Goal: Find specific page/section: Find specific page/section

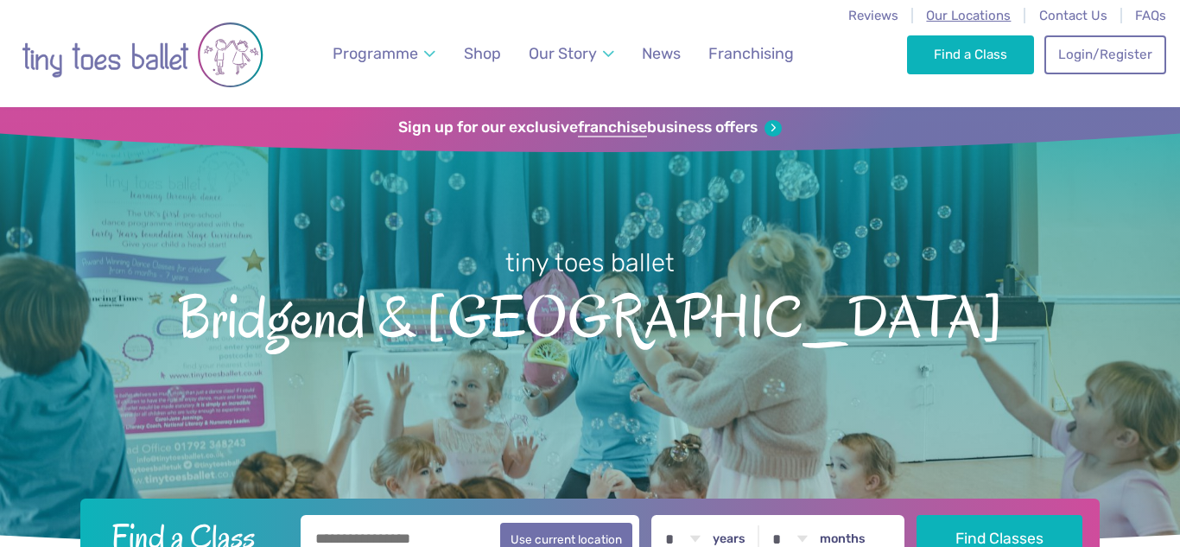
click at [980, 13] on span "Our Locations" at bounding box center [968, 16] width 85 height 16
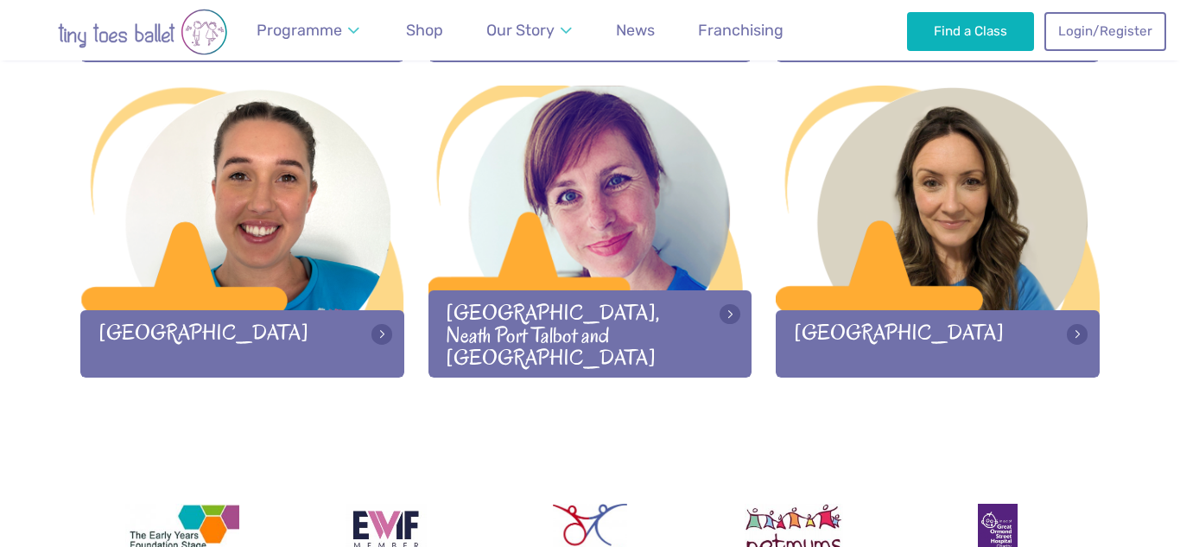
scroll to position [2437, 0]
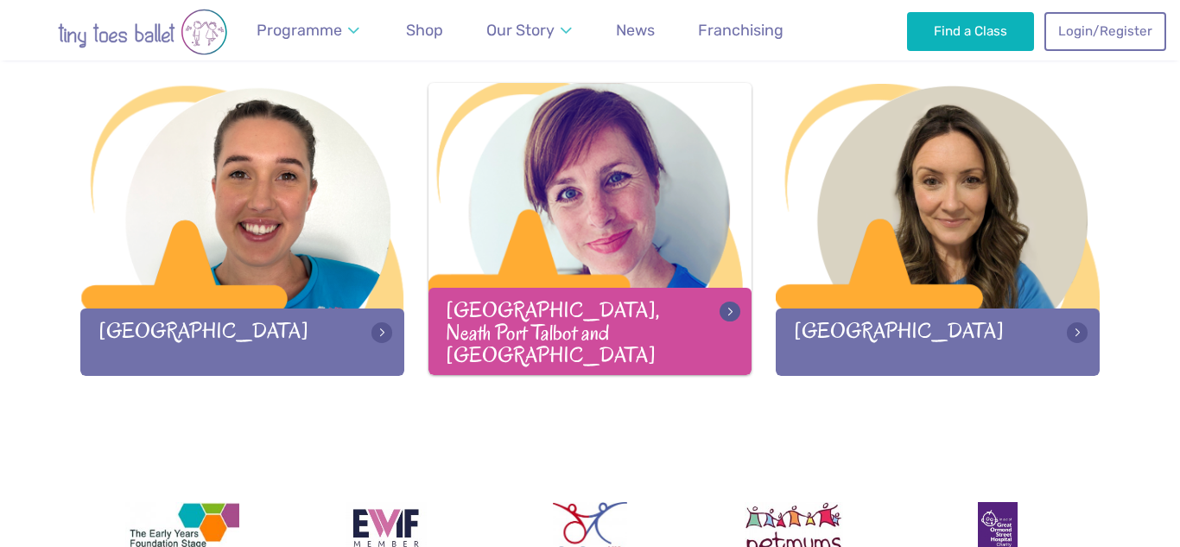
click at [505, 316] on div "[GEOGRAPHIC_DATA], Neath Port Talbot and [GEOGRAPHIC_DATA]" at bounding box center [591, 331] width 324 height 86
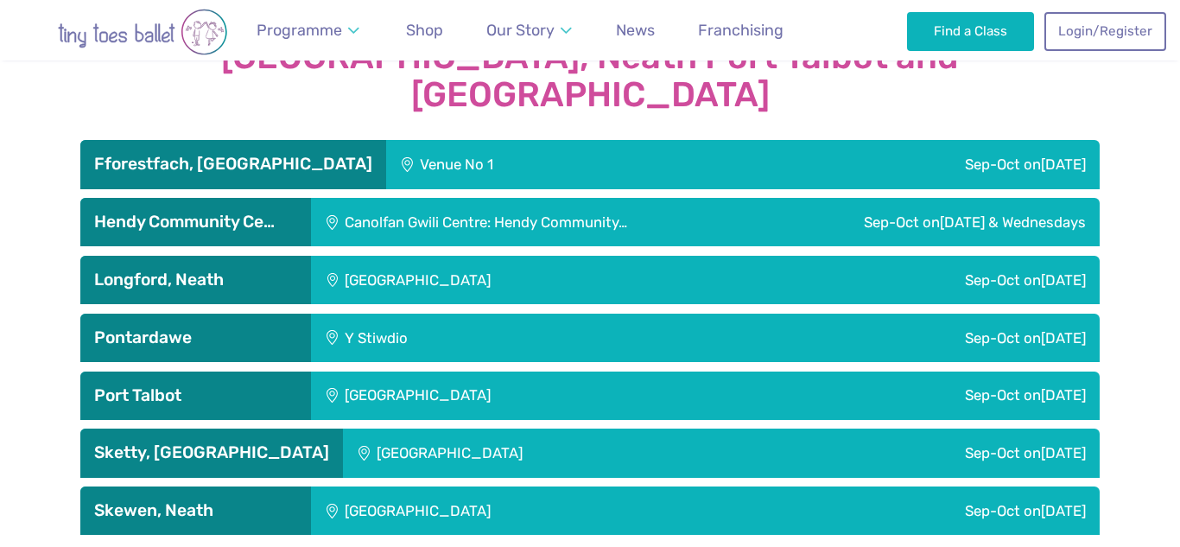
scroll to position [2915, 0]
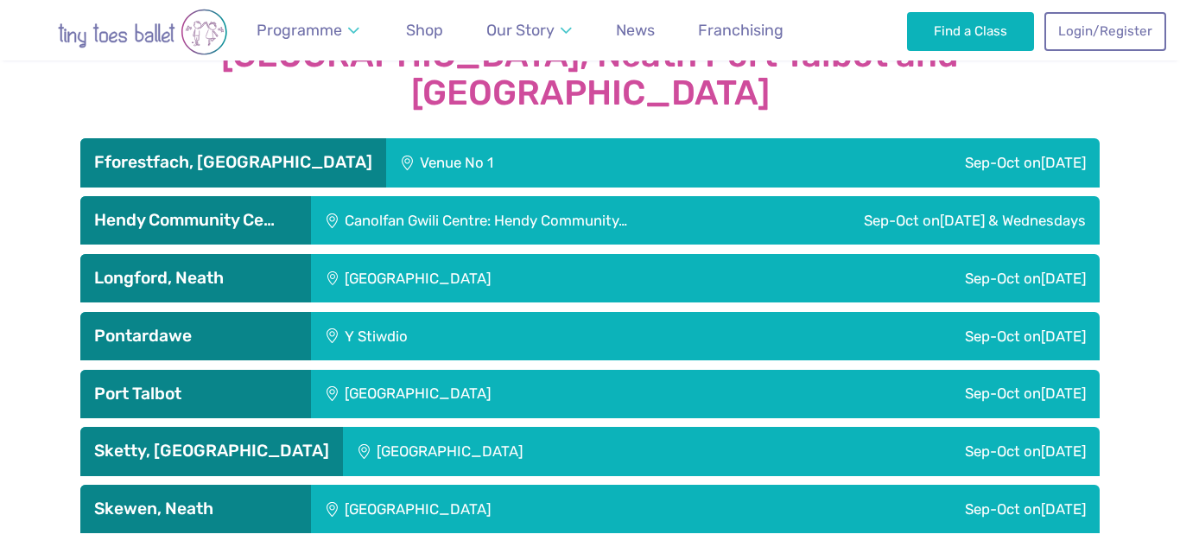
click at [221, 196] on div "Hendy Community Ce…" at bounding box center [195, 220] width 231 height 48
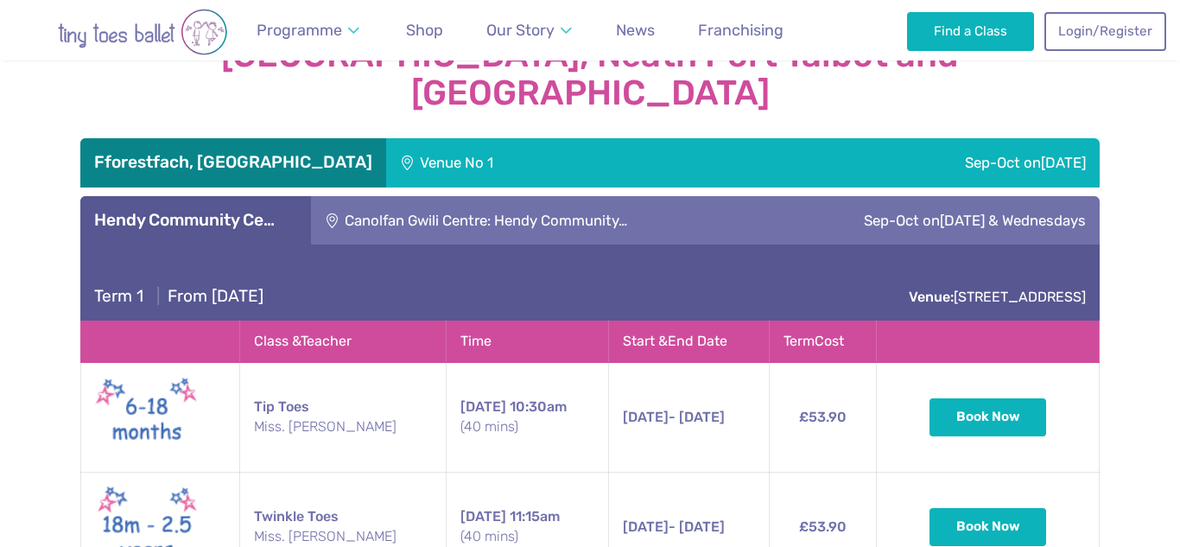
click at [247, 210] on h3 "Hendy Community Ce…" at bounding box center [195, 220] width 203 height 21
